Goal: Task Accomplishment & Management: Manage account settings

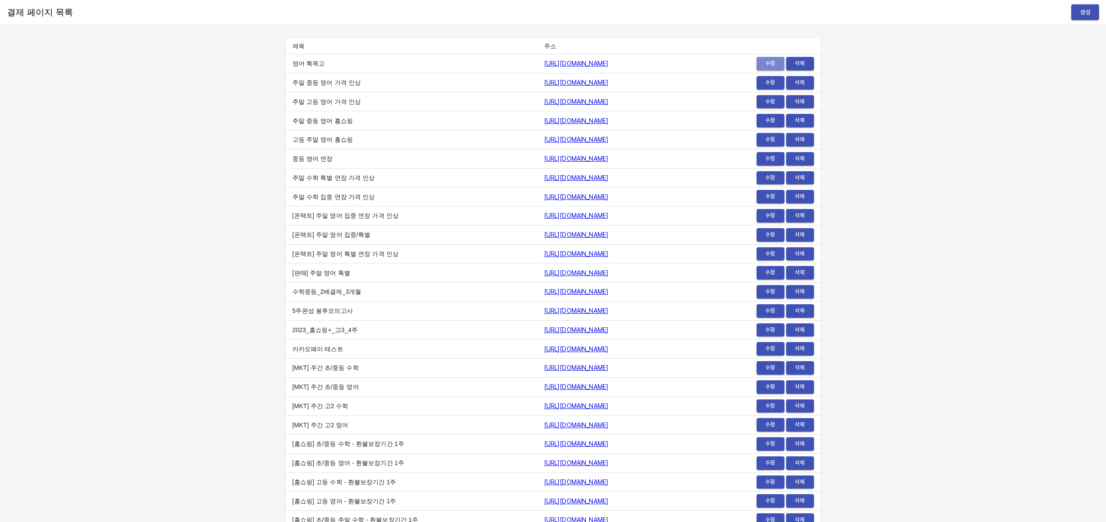
click at [767, 59] on span "수정" at bounding box center [770, 64] width 19 height 10
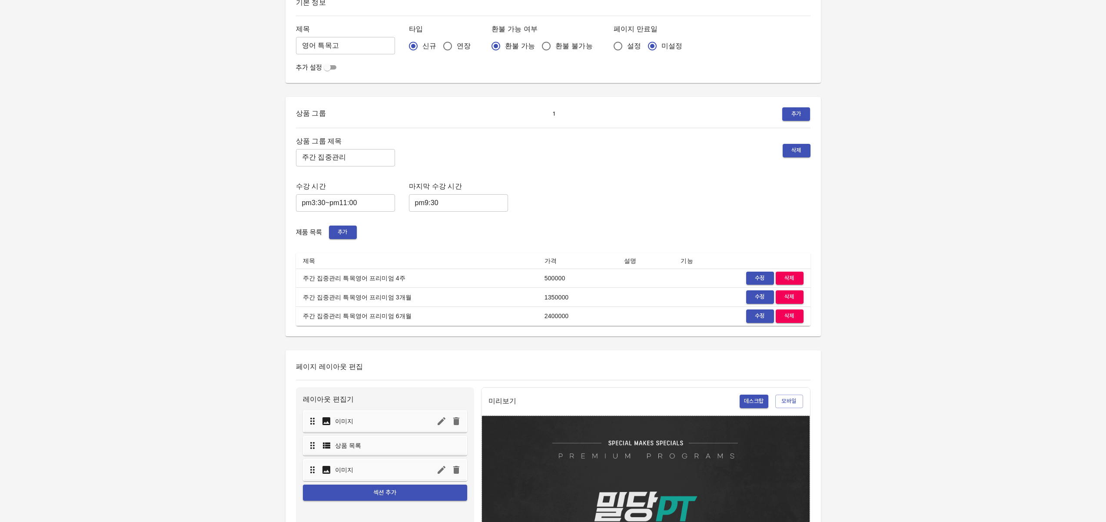
scroll to position [85, 0]
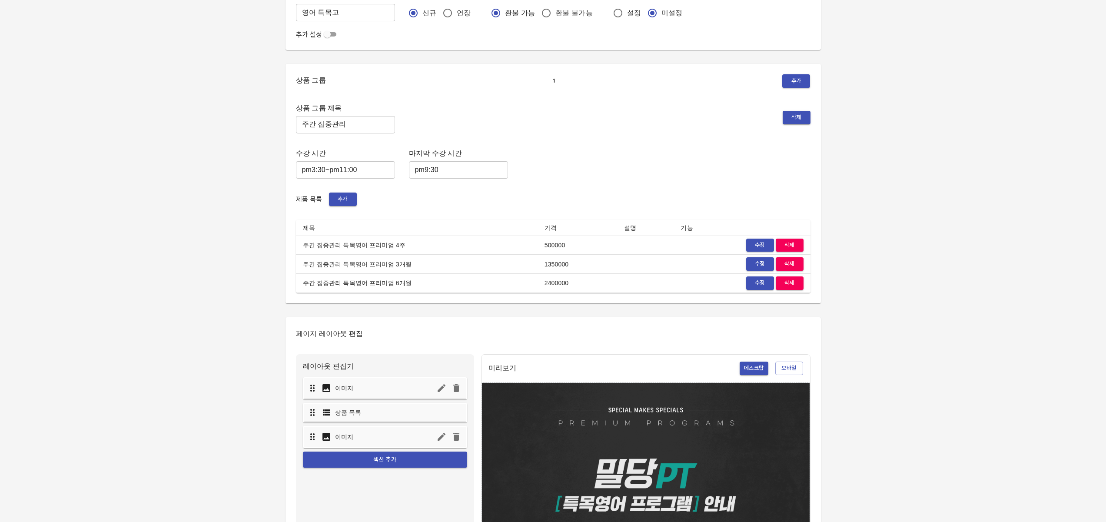
click at [754, 243] on span "수정" at bounding box center [759, 245] width 19 height 10
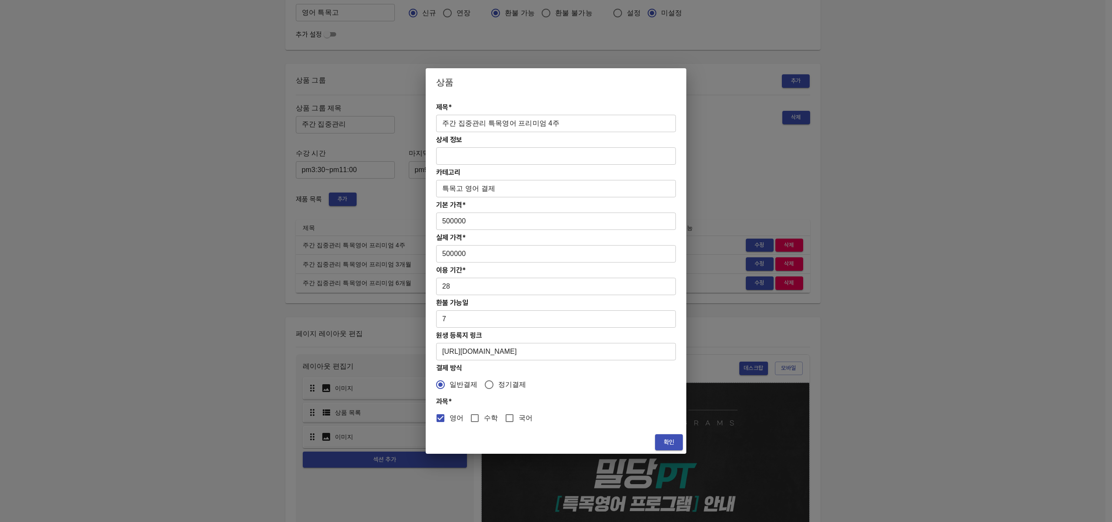
drag, startPoint x: 915, startPoint y: 120, endPoint x: 911, endPoint y: 116, distance: 5.6
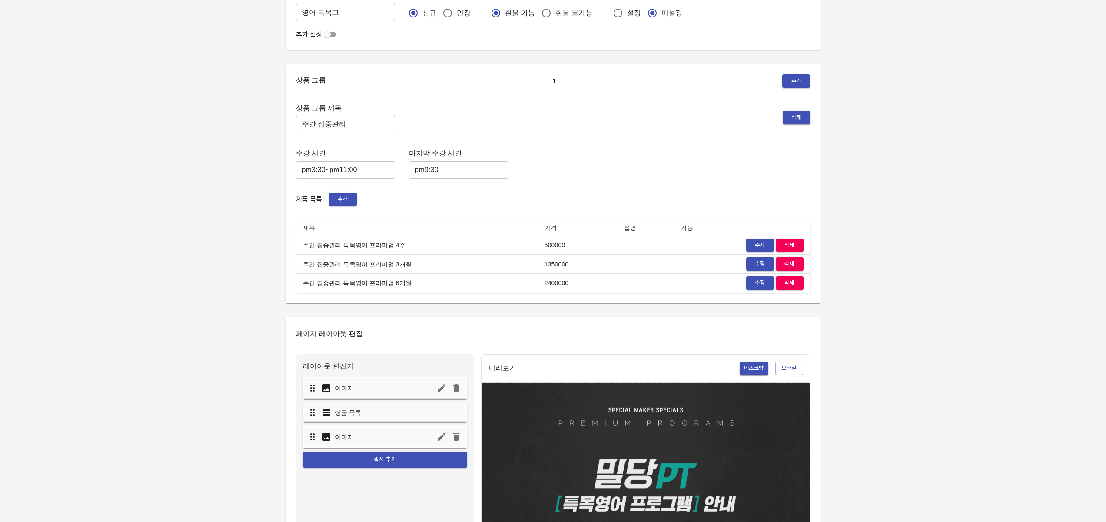
click at [760, 245] on span "수정" at bounding box center [759, 245] width 19 height 10
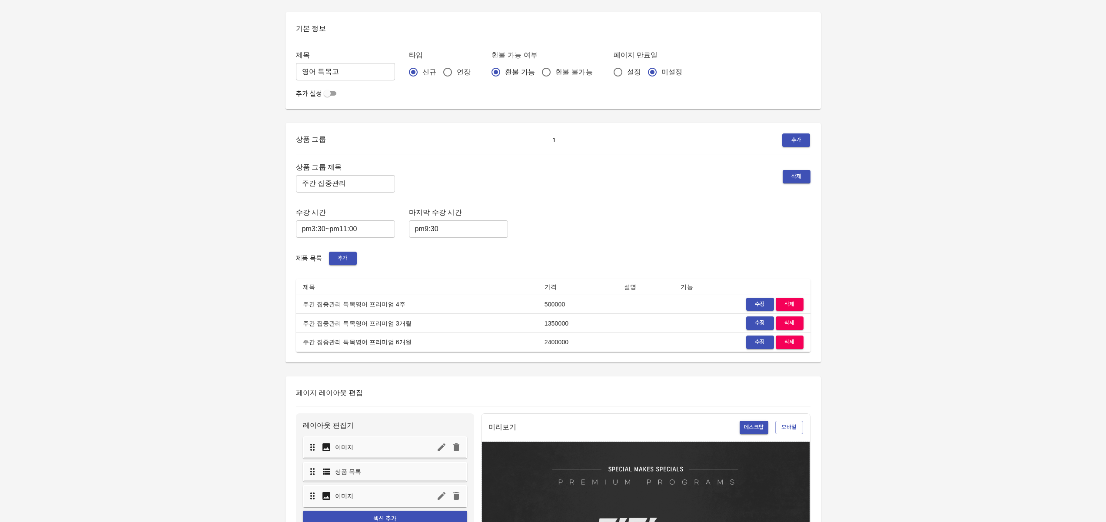
scroll to position [0, 0]
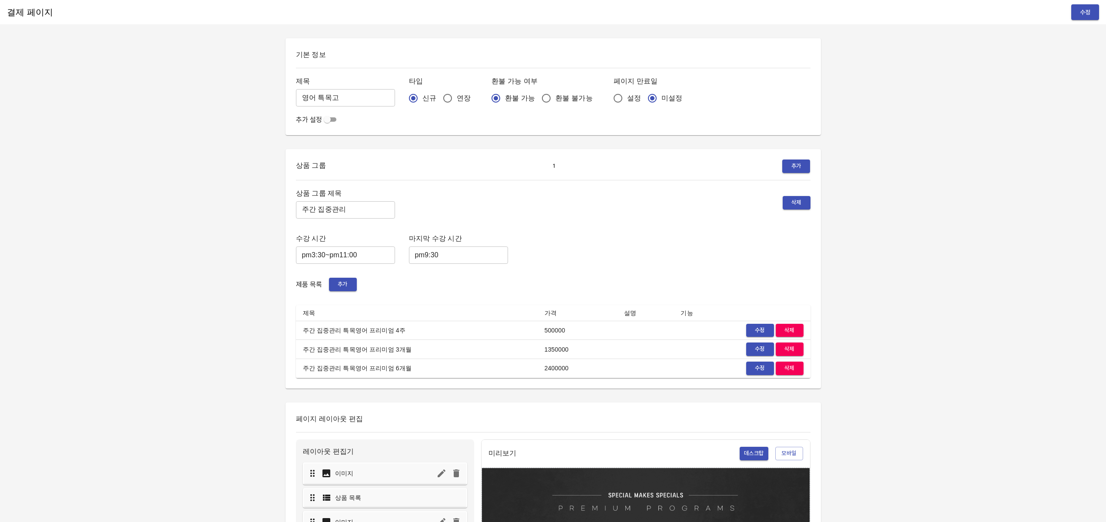
click at [332, 119] on input "checkbox" at bounding box center [326, 119] width 31 height 10
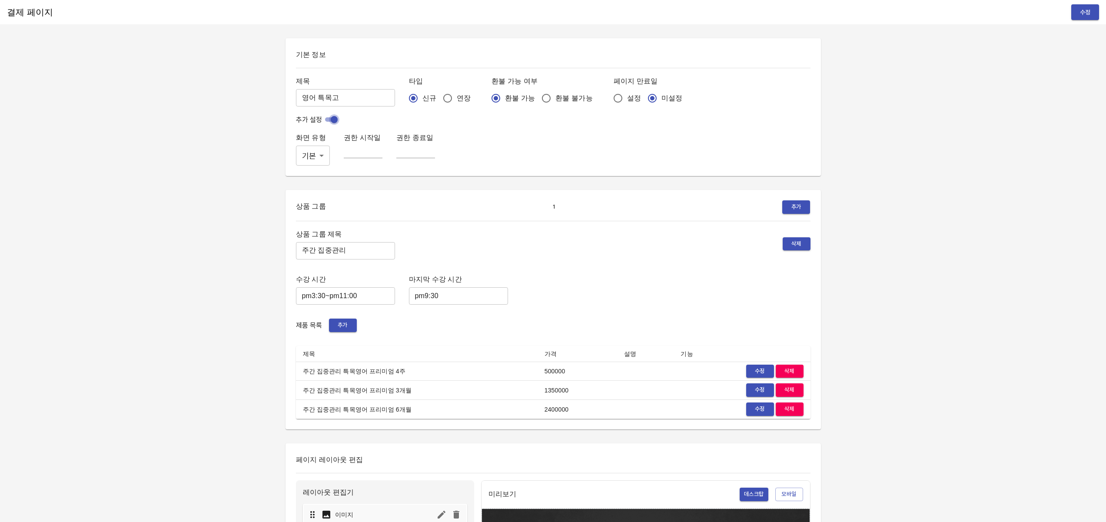
click at [323, 117] on input "checkbox" at bounding box center [333, 119] width 31 height 10
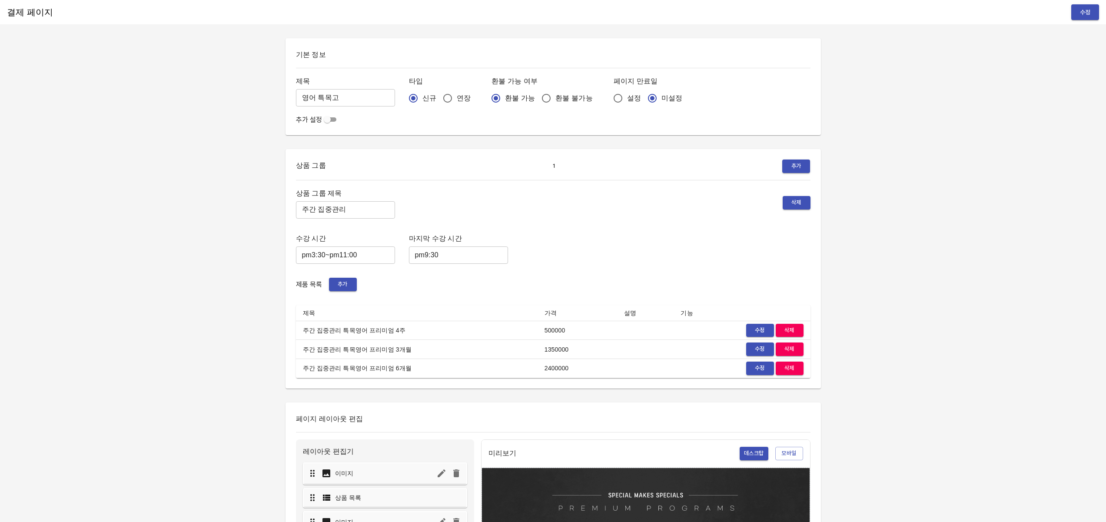
drag, startPoint x: 327, startPoint y: 117, endPoint x: 312, endPoint y: 115, distance: 14.6
click at [327, 117] on input "checkbox" at bounding box center [326, 119] width 31 height 10
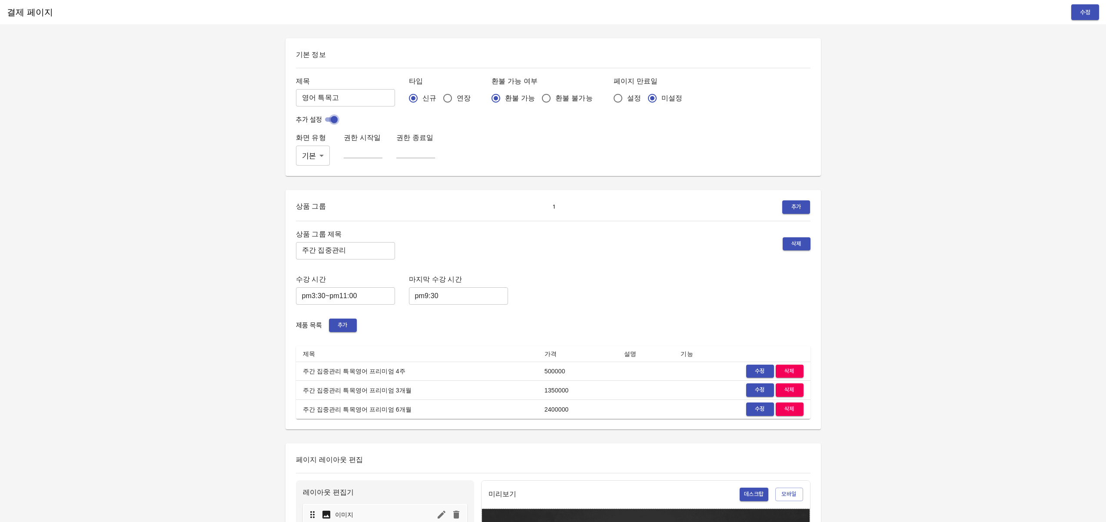
click at [334, 117] on input "checkbox" at bounding box center [333, 119] width 31 height 10
checkbox input "false"
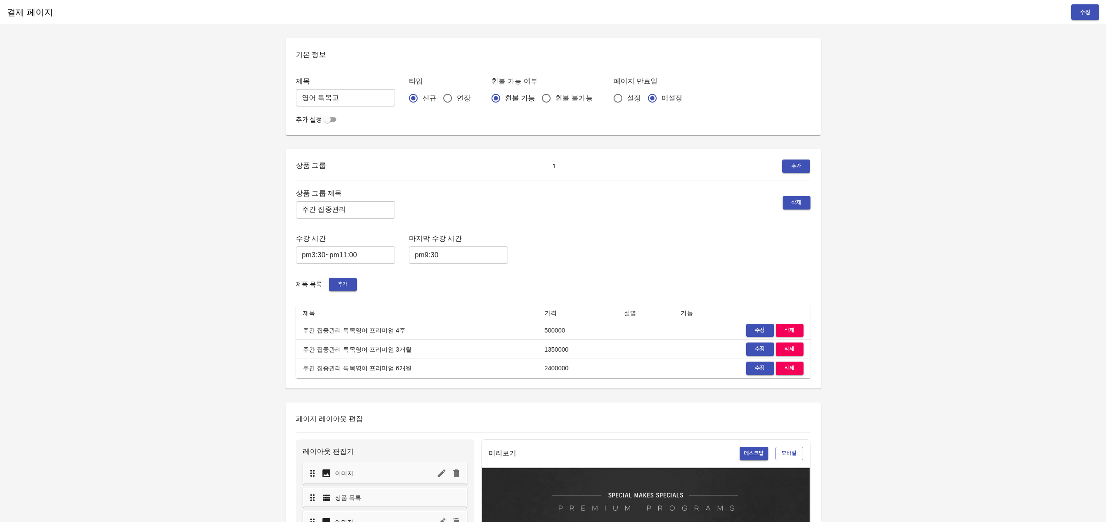
click at [418, 121] on div "추가 설정" at bounding box center [553, 119] width 514 height 10
click at [517, 120] on div "추가 설정" at bounding box center [553, 119] width 514 height 10
click at [621, 115] on div "추가 설정" at bounding box center [553, 119] width 514 height 10
click at [746, 115] on div "추가 설정" at bounding box center [553, 119] width 514 height 10
click at [406, 129] on div "기본 정보 제목 영어 특목고 ​ 타입 신규 연장 환불 가능 여부 환불 가능 환불 불가능 페이지 만료일 설정 미설정 추가 설정" at bounding box center [552, 86] width 535 height 97
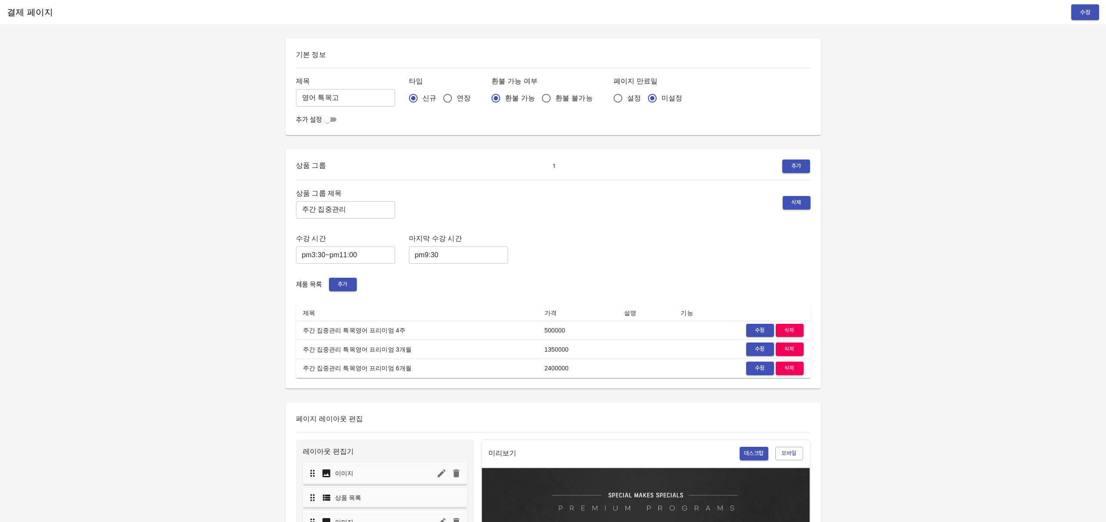
click at [397, 119] on div "추가 설정" at bounding box center [553, 119] width 514 height 10
click at [402, 120] on div "추가 설정" at bounding box center [553, 119] width 514 height 10
drag, startPoint x: 200, startPoint y: 194, endPoint x: 194, endPoint y: 192, distance: 6.3
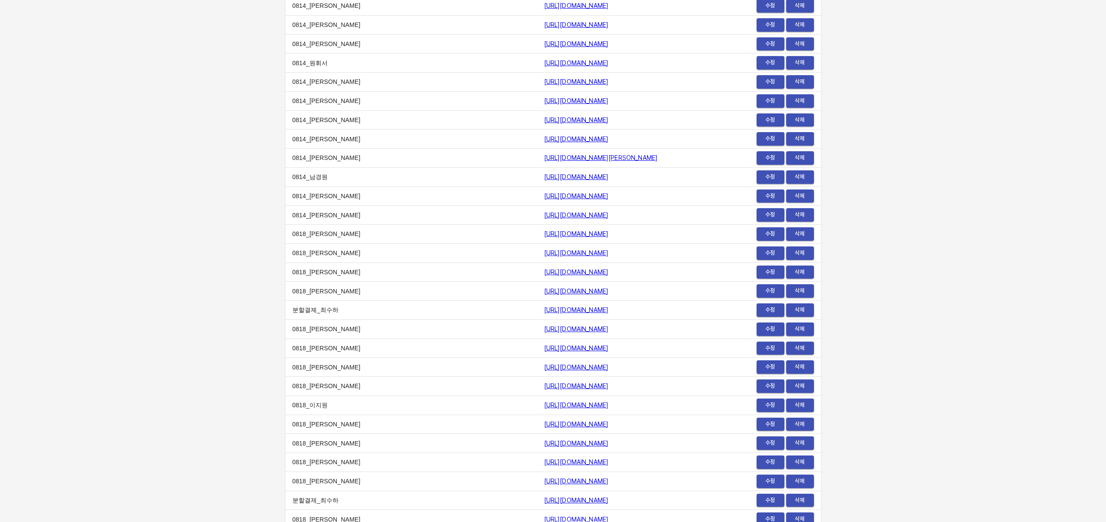
scroll to position [10555, 0]
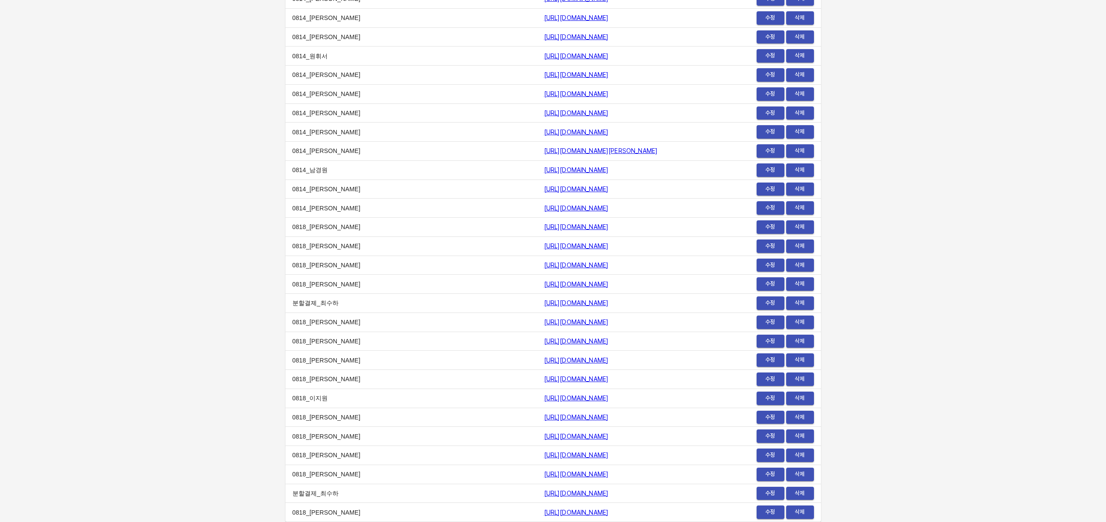
click at [319, 319] on td "0818_박정연" at bounding box center [411, 321] width 252 height 19
click at [547, 321] on link "https://payment.mildang.kr/o9zYc-Z4htwCrvOFoPcfM" at bounding box center [576, 321] width 65 height 7
click at [766, 321] on span "수정" at bounding box center [770, 322] width 19 height 10
click at [804, 321] on span "삭제" at bounding box center [799, 322] width 19 height 10
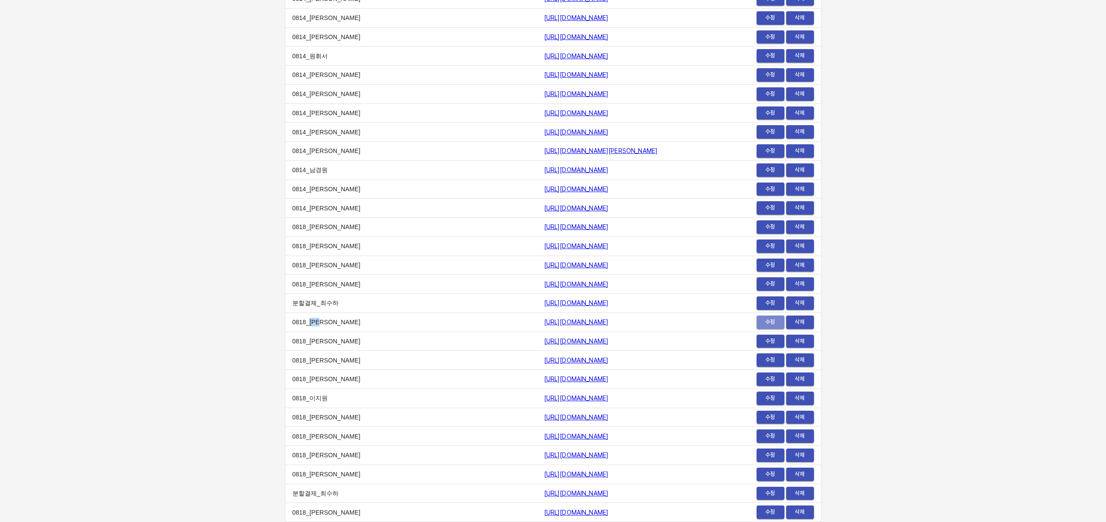
click at [774, 323] on span "수정" at bounding box center [770, 322] width 19 height 10
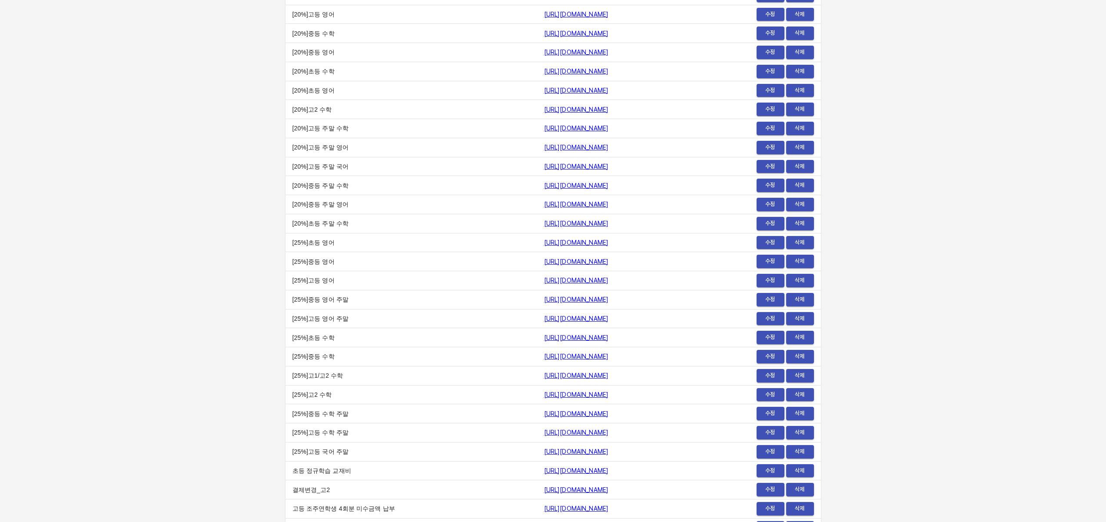
scroll to position [7417, 0]
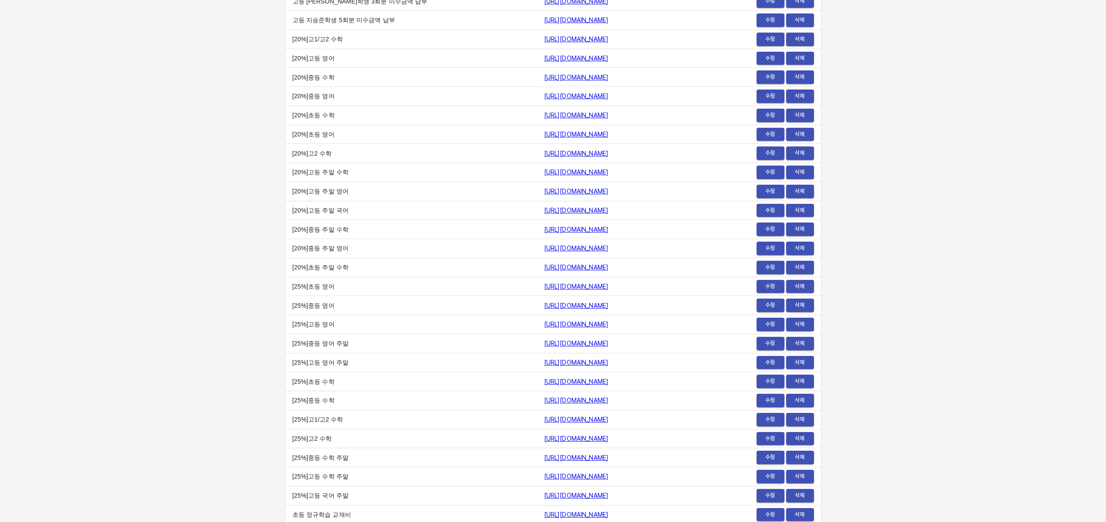
click at [772, 116] on span "수정" at bounding box center [770, 115] width 19 height 10
drag, startPoint x: 584, startPoint y: 266, endPoint x: 600, endPoint y: 264, distance: 16.2
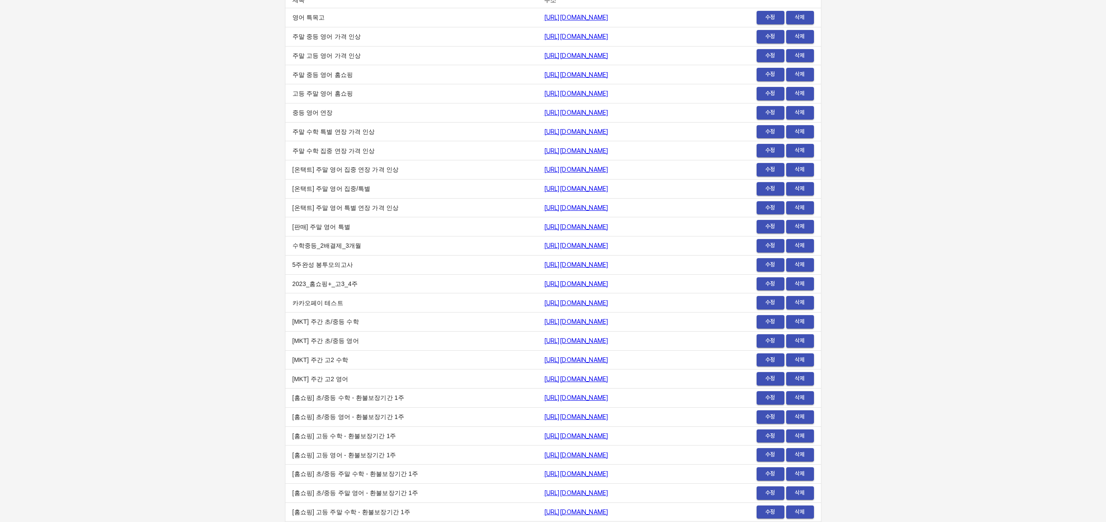
scroll to position [0, 0]
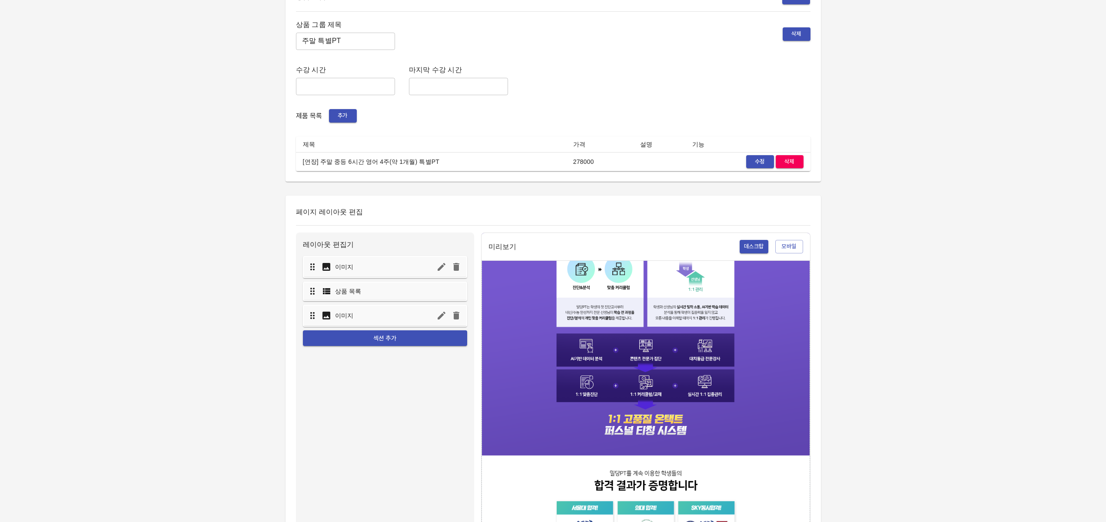
scroll to position [379, 0]
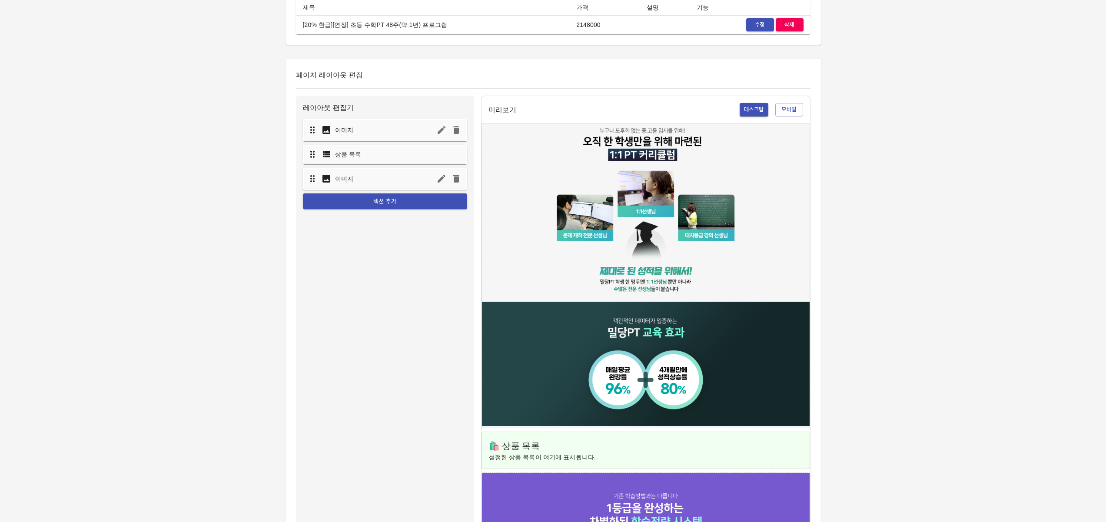
scroll to position [198, 0]
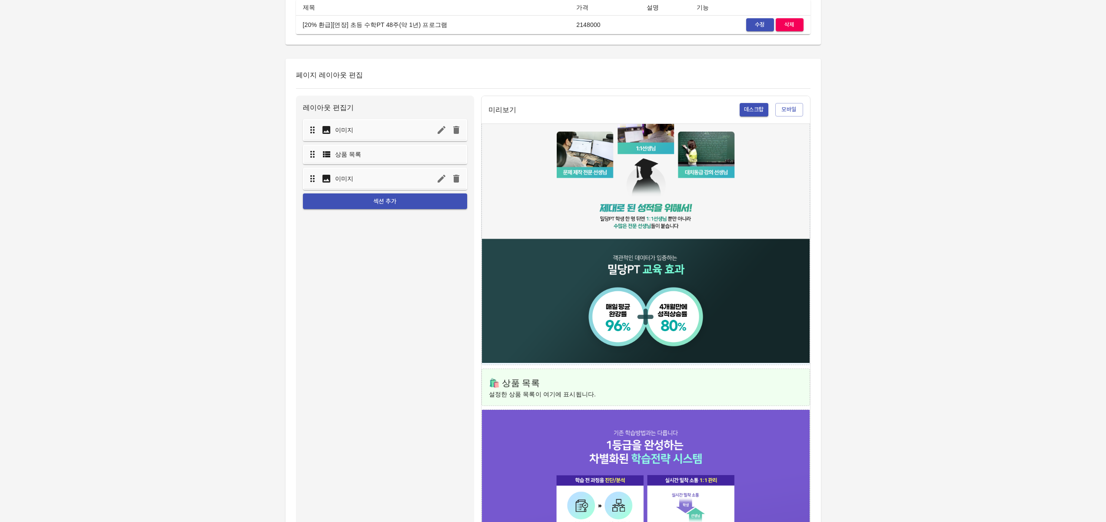
click at [784, 101] on div "미리보기 데스크탑 모바일" at bounding box center [645, 110] width 328 height 28
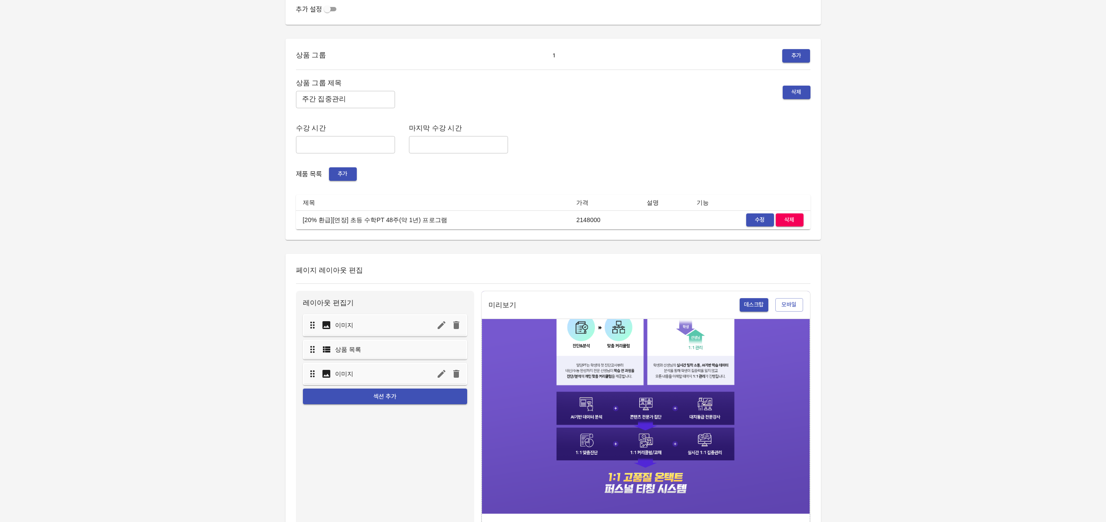
scroll to position [0, 0]
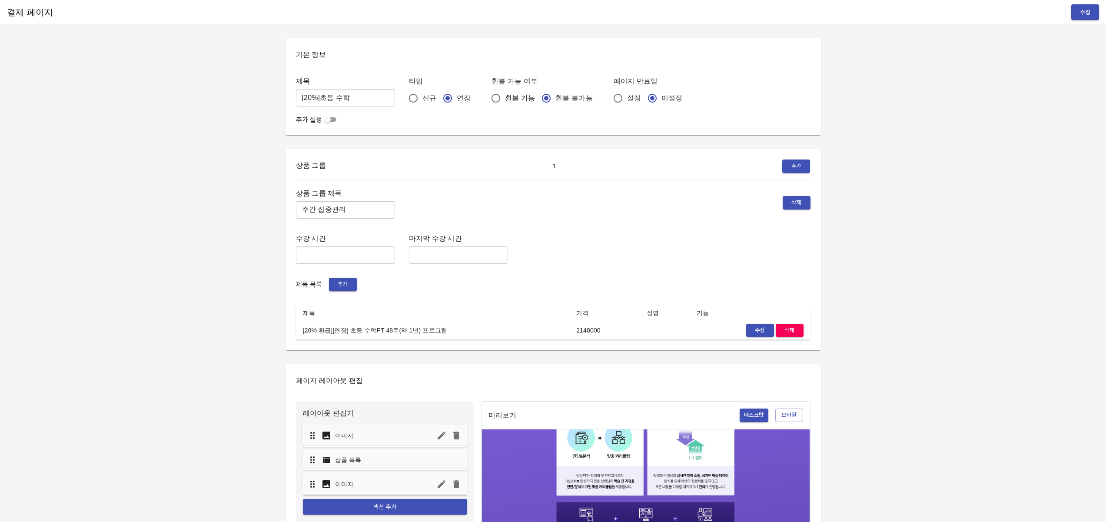
drag, startPoint x: 361, startPoint y: 109, endPoint x: 348, endPoint y: 105, distance: 13.2
